Goal: Task Accomplishment & Management: Manage account settings

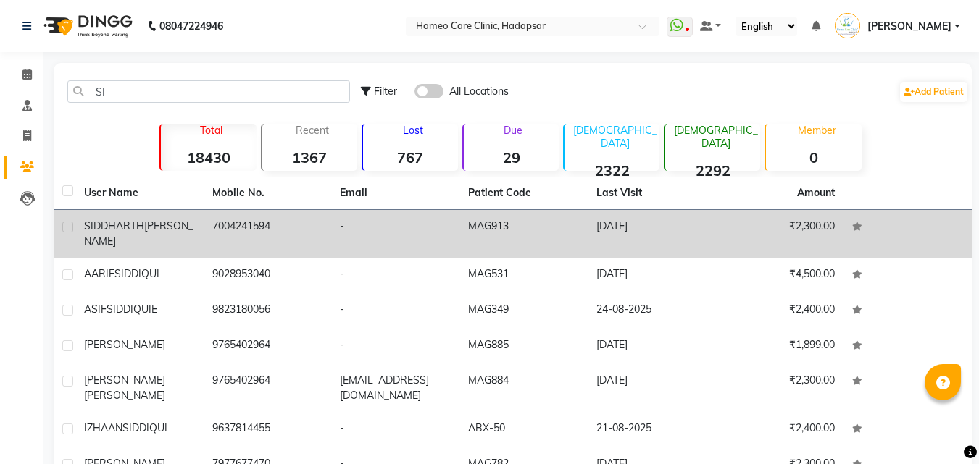
type input "S"
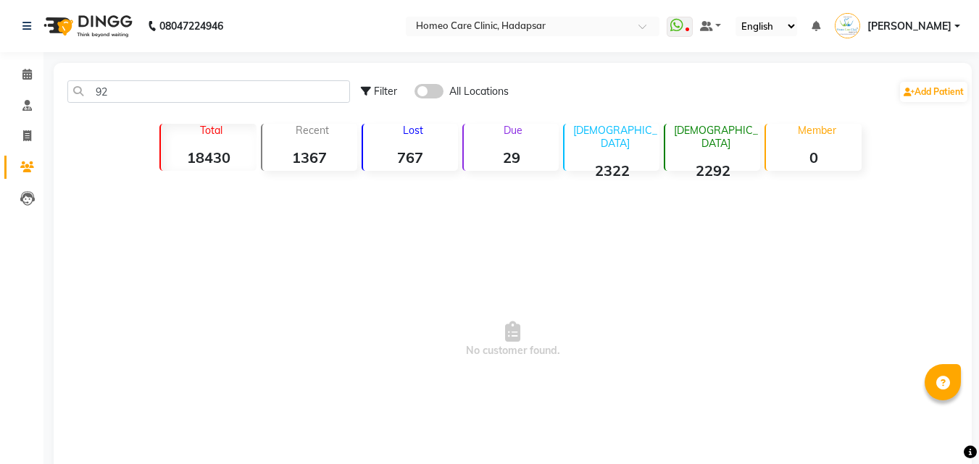
type input "9"
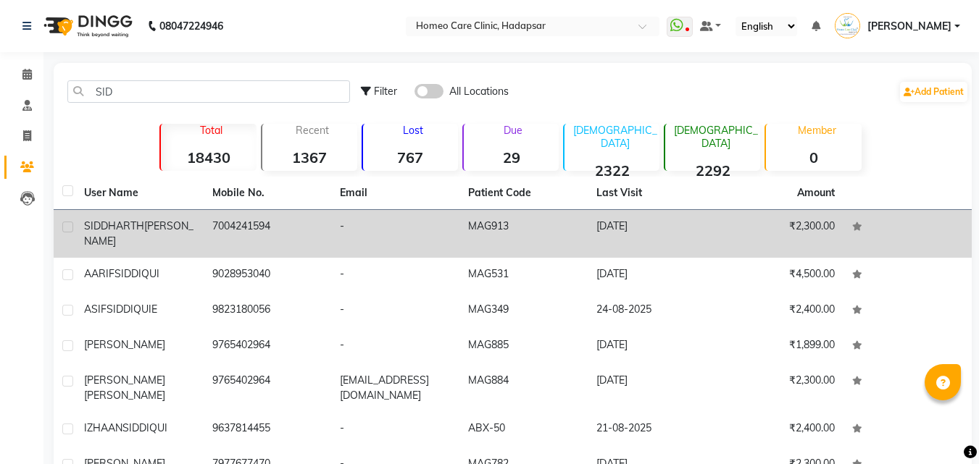
type input "SID"
click at [164, 223] on span "[PERSON_NAME]" at bounding box center [138, 234] width 109 height 28
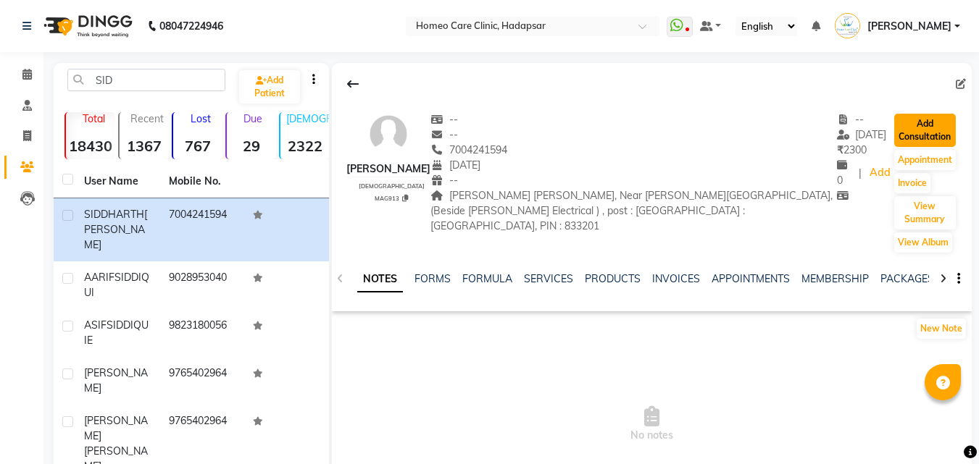
click at [932, 126] on button "Add Consultation" at bounding box center [925, 130] width 62 height 33
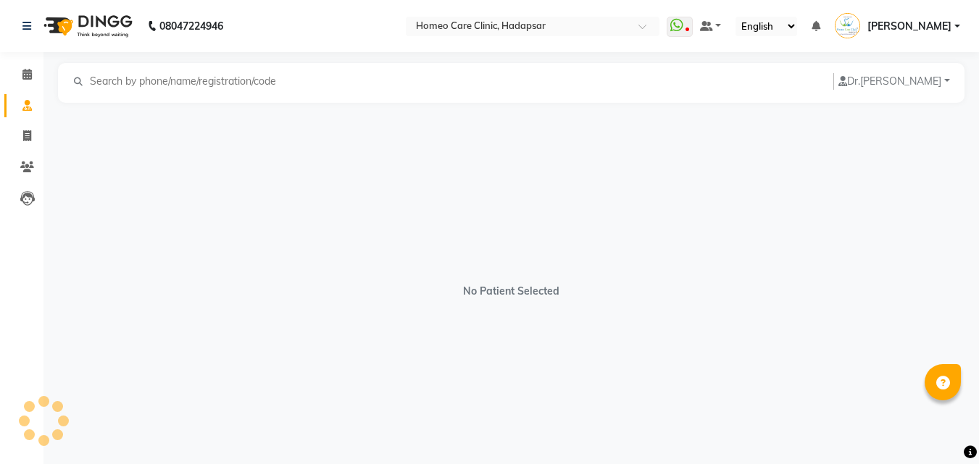
select select "[DEMOGRAPHIC_DATA]"
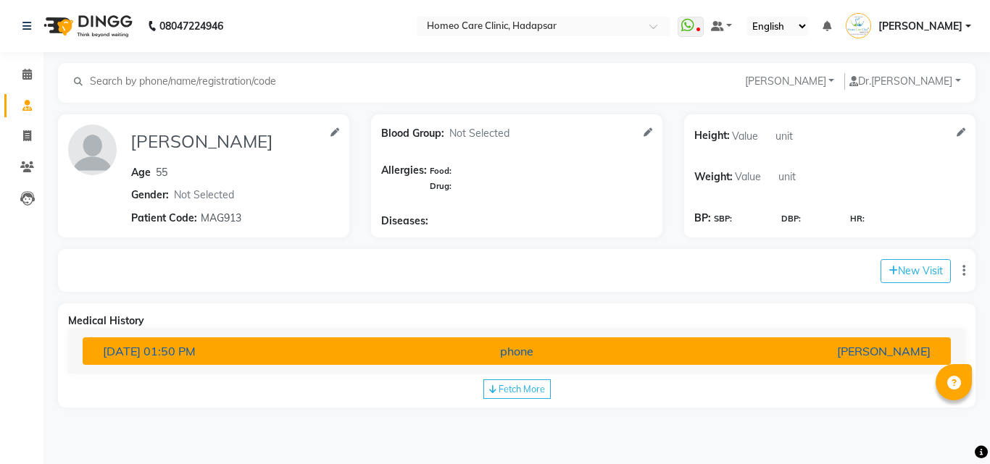
click at [431, 344] on div "phone" at bounding box center [516, 351] width 283 height 17
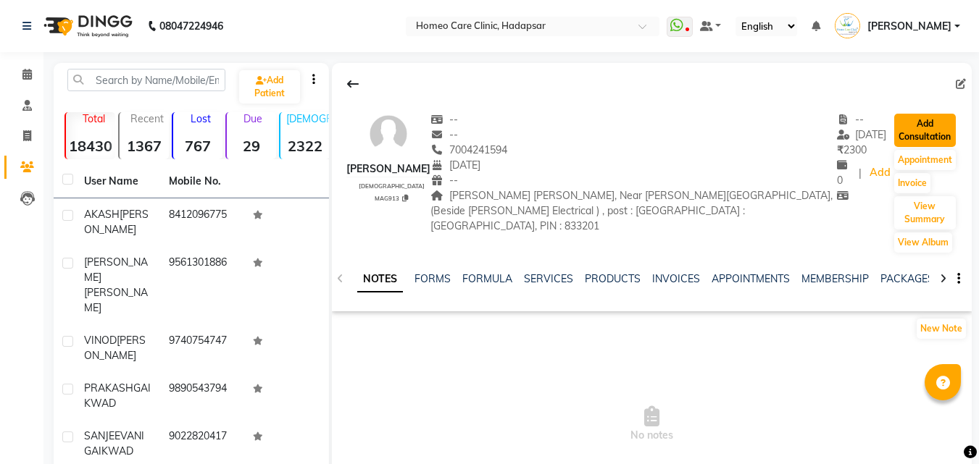
click at [922, 125] on button "Add Consultation" at bounding box center [925, 130] width 62 height 33
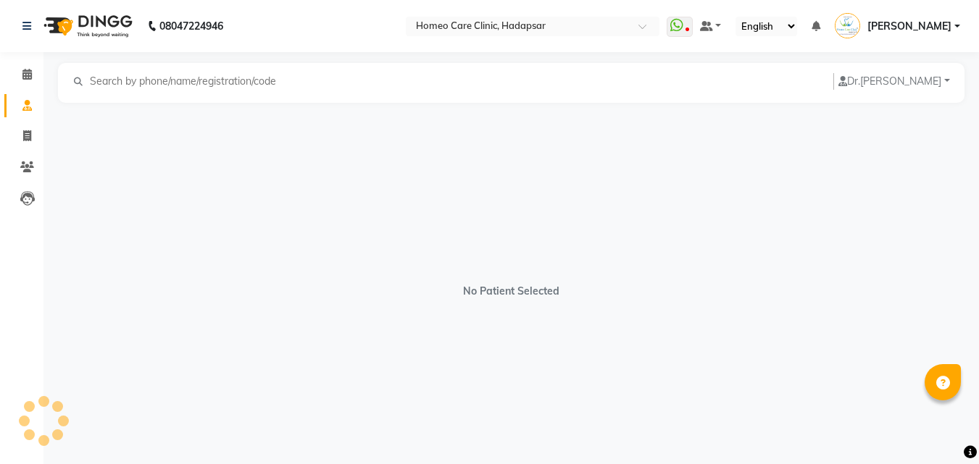
select select "[DEMOGRAPHIC_DATA]"
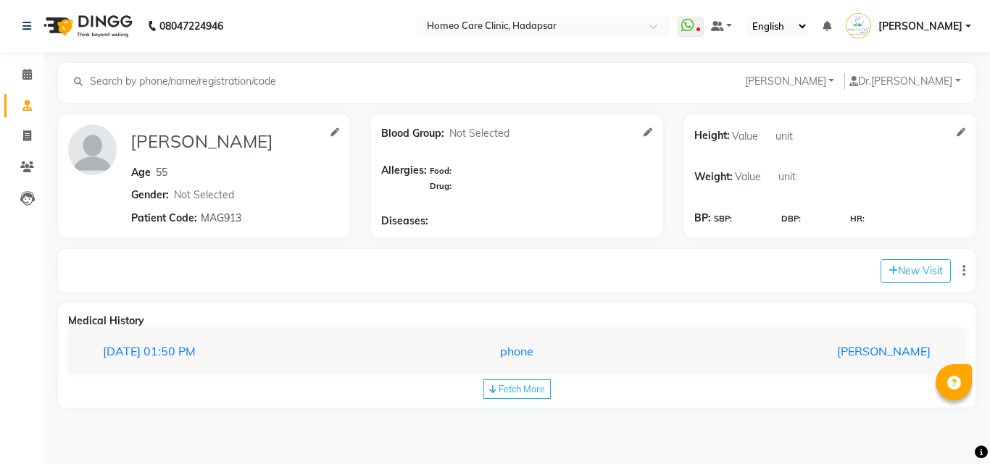
click at [399, 329] on div "[DATE] 01:50 PM phone [PERSON_NAME]" at bounding box center [516, 352] width 897 height 46
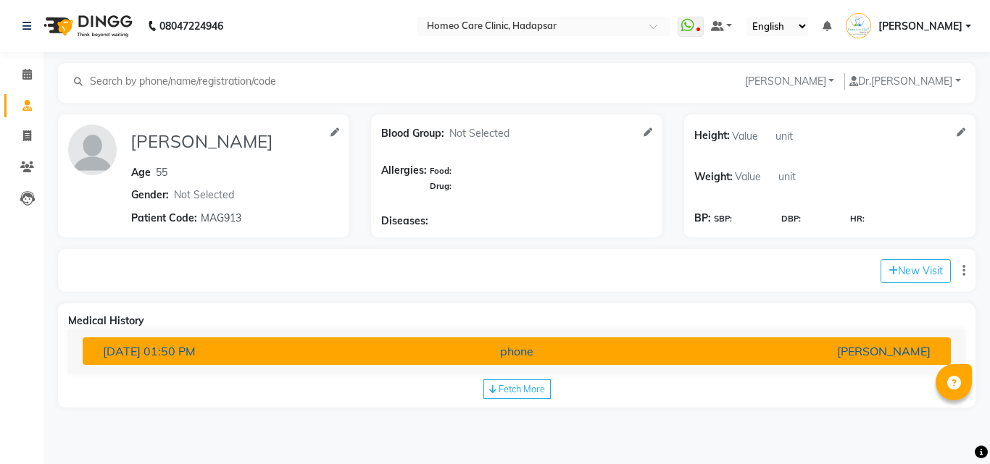
click at [400, 338] on button "[DATE] 01:50 PM phone [PERSON_NAME]" at bounding box center [517, 352] width 868 height 28
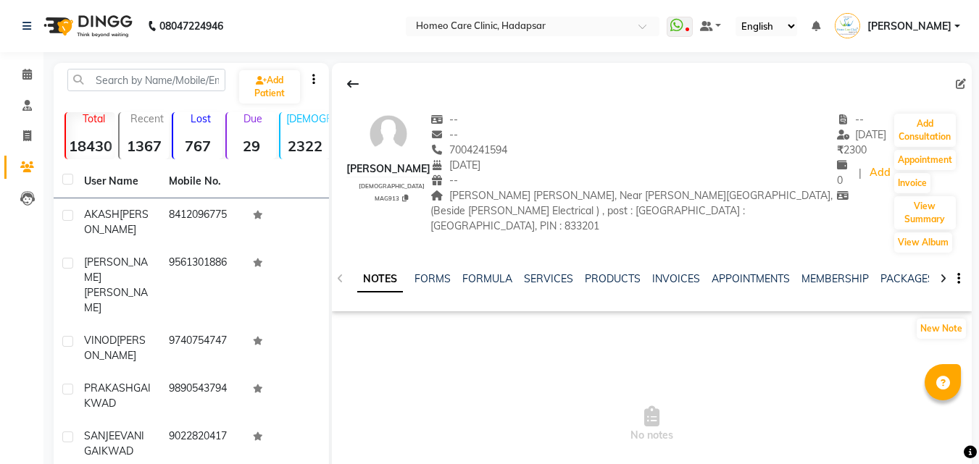
click at [964, 154] on div "[PERSON_NAME] [DEMOGRAPHIC_DATA] MAG913 -- -- 7004241594 [DATE] -- [PERSON_NAME…" at bounding box center [652, 176] width 640 height 156
click at [925, 154] on button "Appointment" at bounding box center [925, 160] width 62 height 20
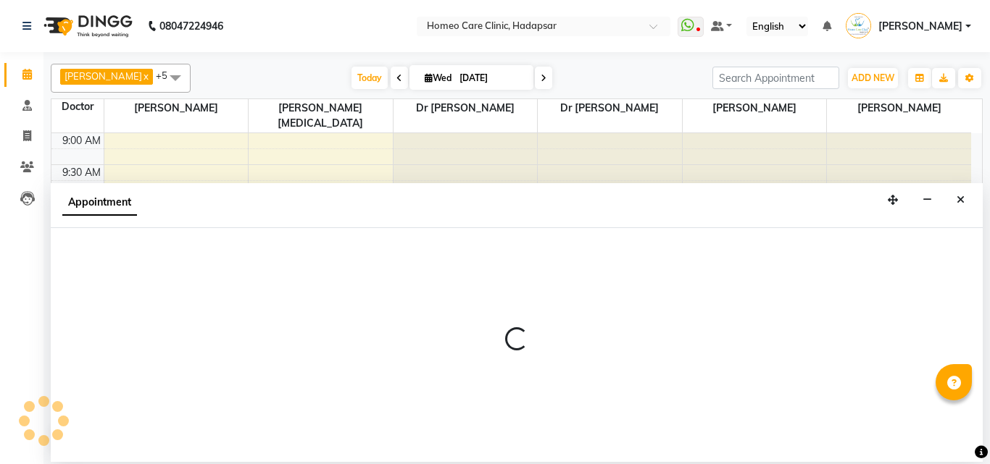
select select "600"
select select "tentative"
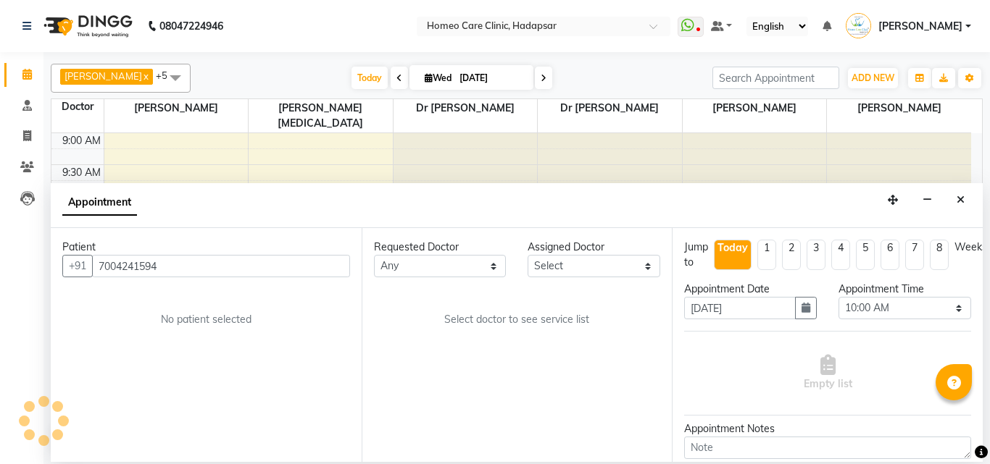
scroll to position [319, 0]
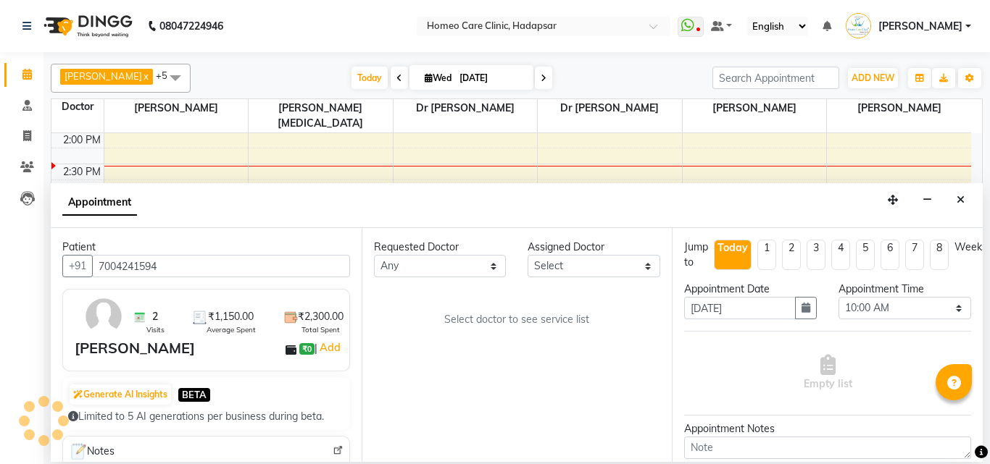
click at [964, 188] on div "Appointment" at bounding box center [517, 205] width 932 height 45
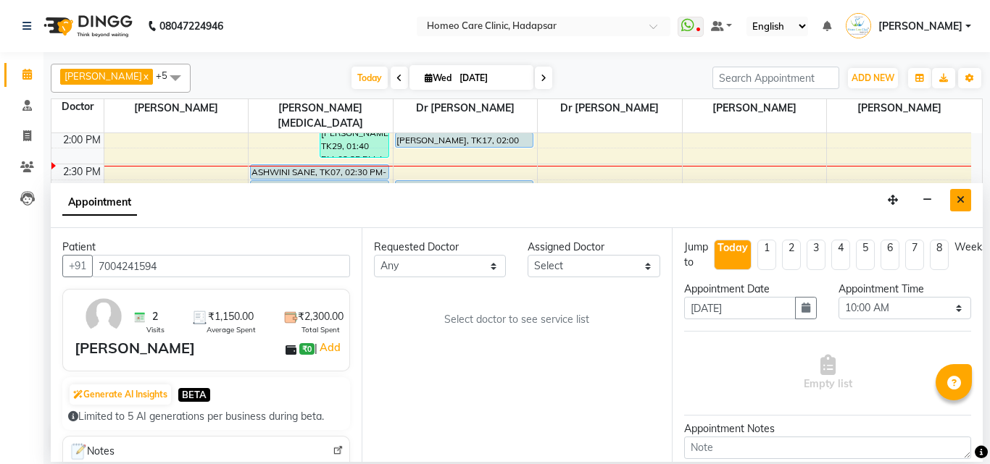
click at [956, 201] on button "Close" at bounding box center [960, 200] width 21 height 22
